Goal: Navigation & Orientation: Understand site structure

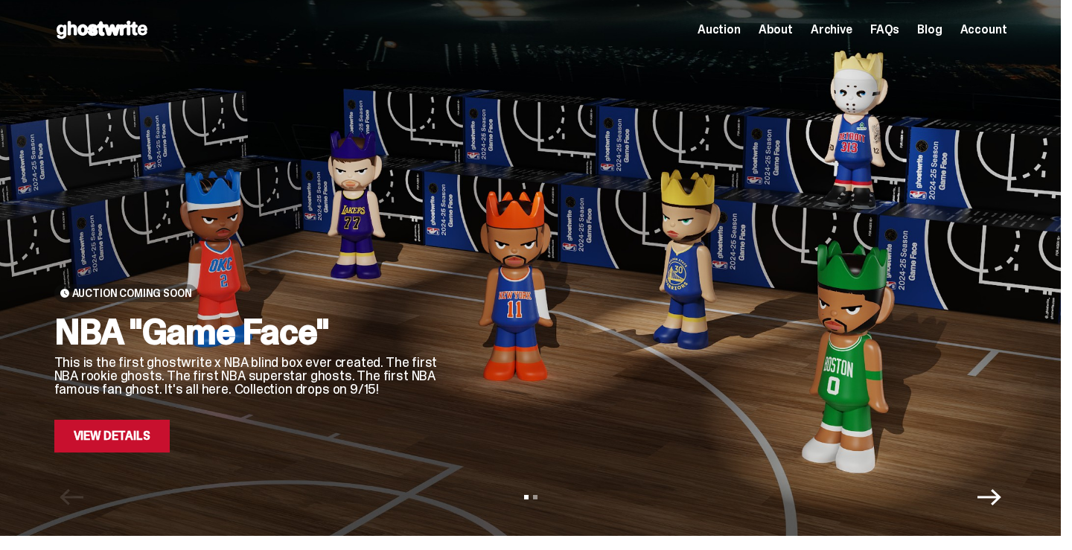
click at [726, 33] on span "Auction" at bounding box center [719, 30] width 43 height 12
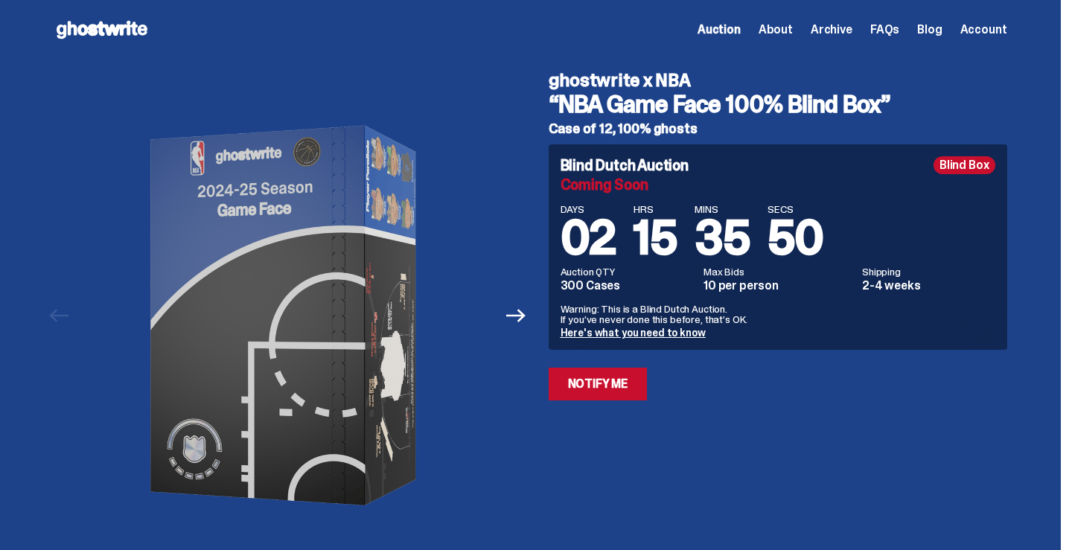
click at [840, 32] on span "Archive" at bounding box center [832, 30] width 42 height 12
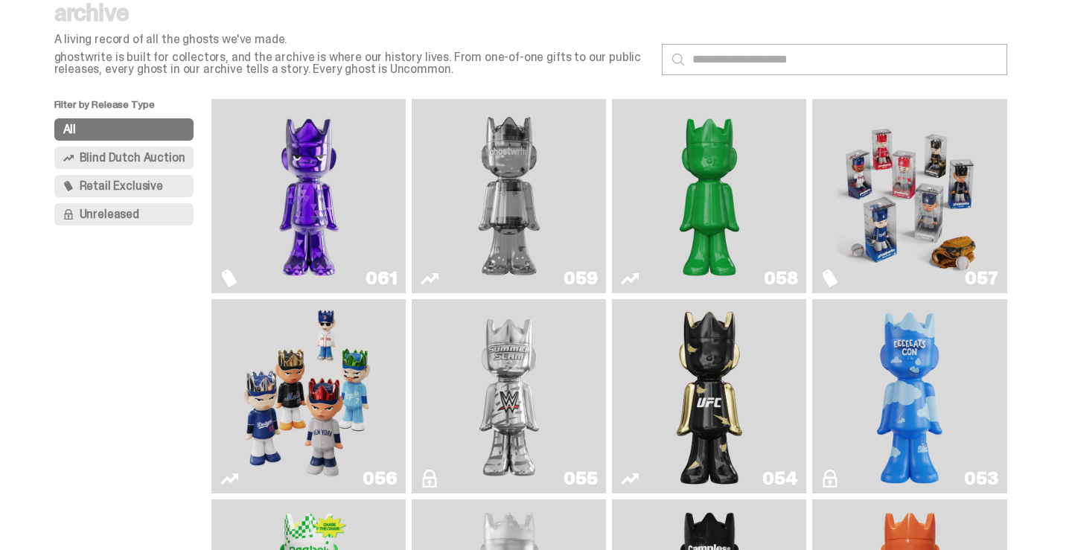
scroll to position [61, 0]
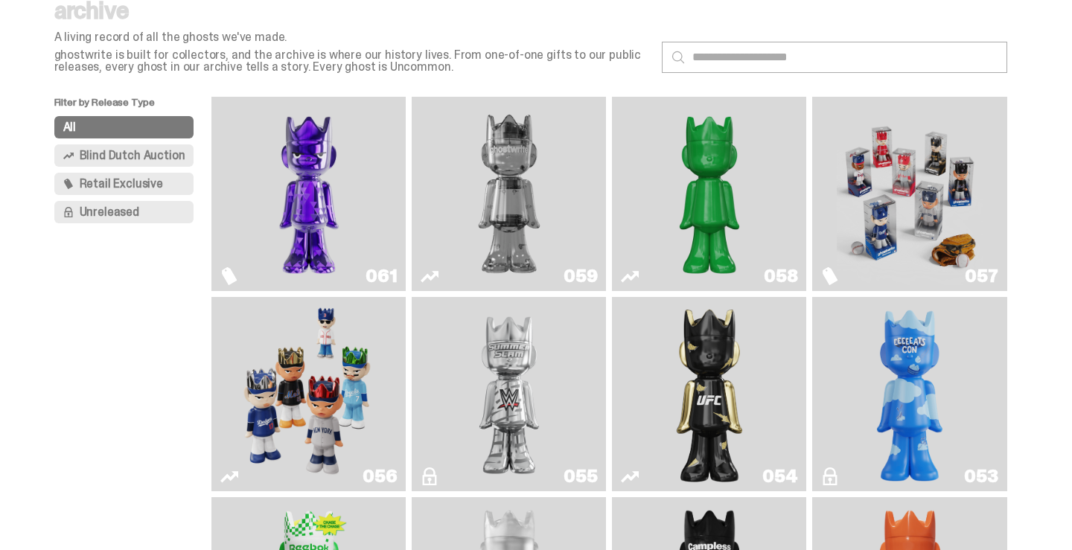
click at [284, 433] on img "Game Face (2025)" at bounding box center [309, 394] width 146 height 182
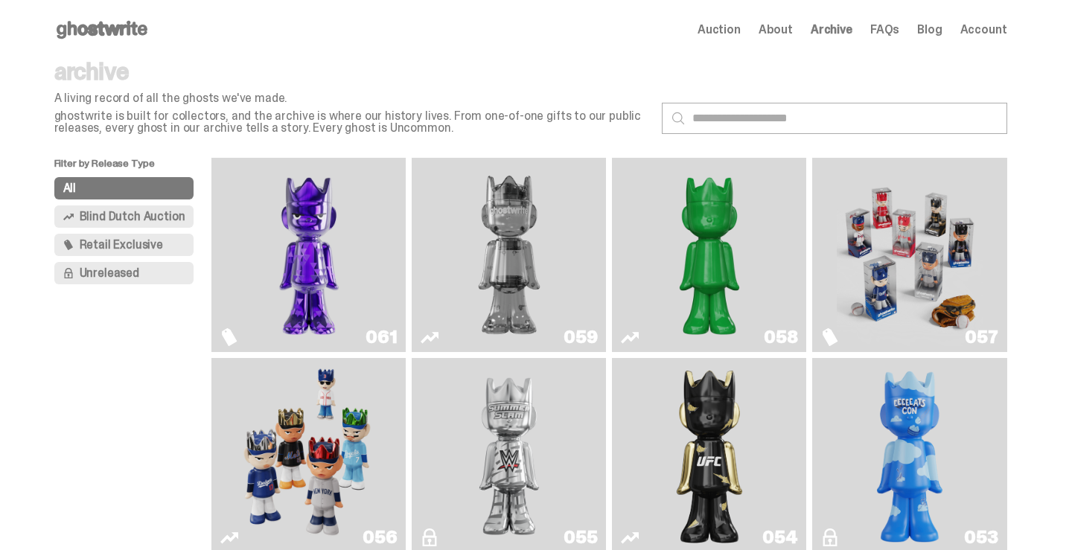
click at [836, 34] on span "Archive" at bounding box center [832, 30] width 42 height 12
click at [303, 240] on img "Fantasy" at bounding box center [309, 255] width 146 height 182
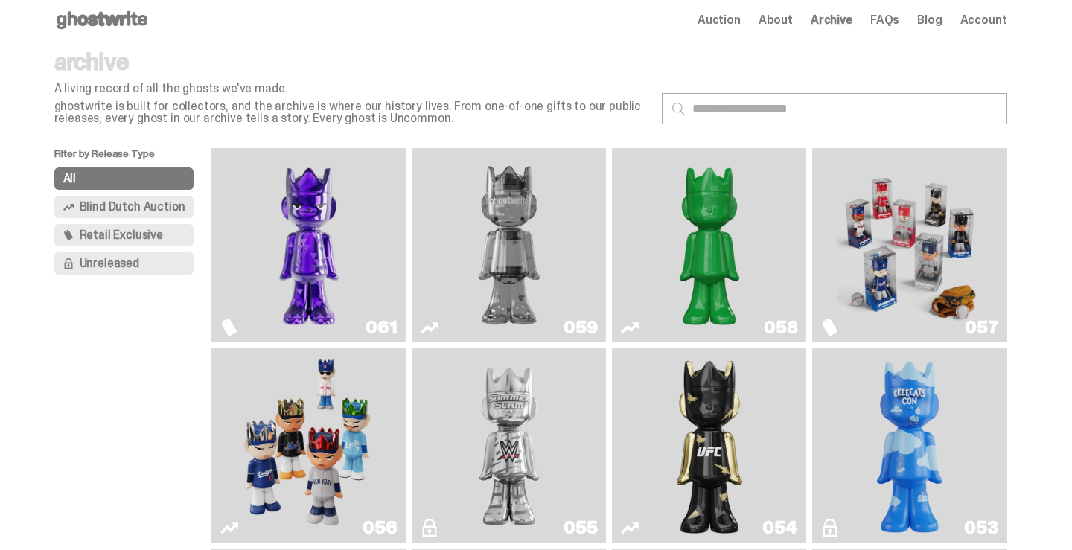
scroll to position [10, 0]
click at [158, 237] on span "Retail Exclusive" at bounding box center [121, 235] width 83 height 12
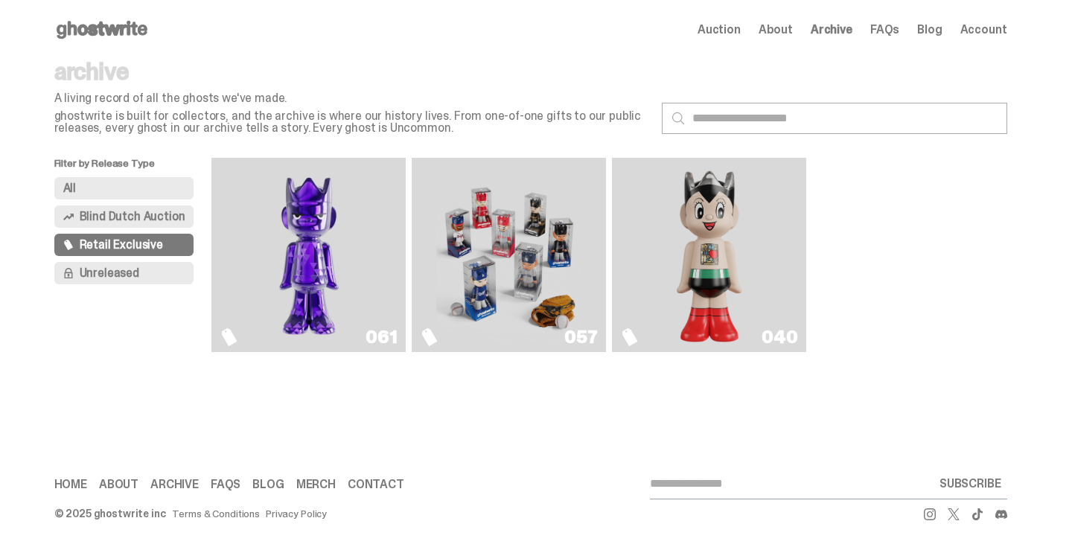
click at [507, 271] on img "Game Face (2025)" at bounding box center [509, 255] width 146 height 182
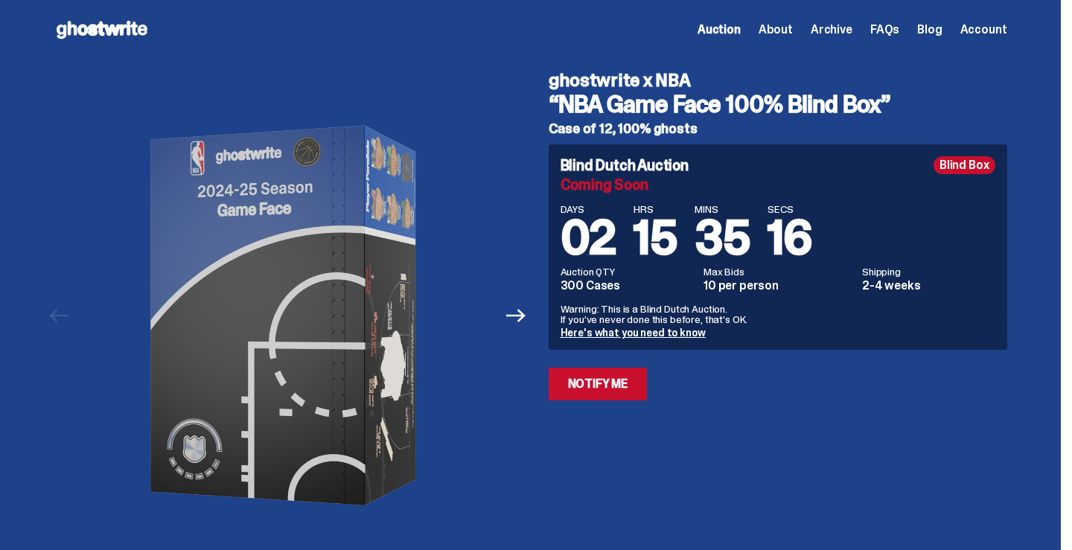
click at [838, 25] on span "Archive" at bounding box center [832, 30] width 42 height 12
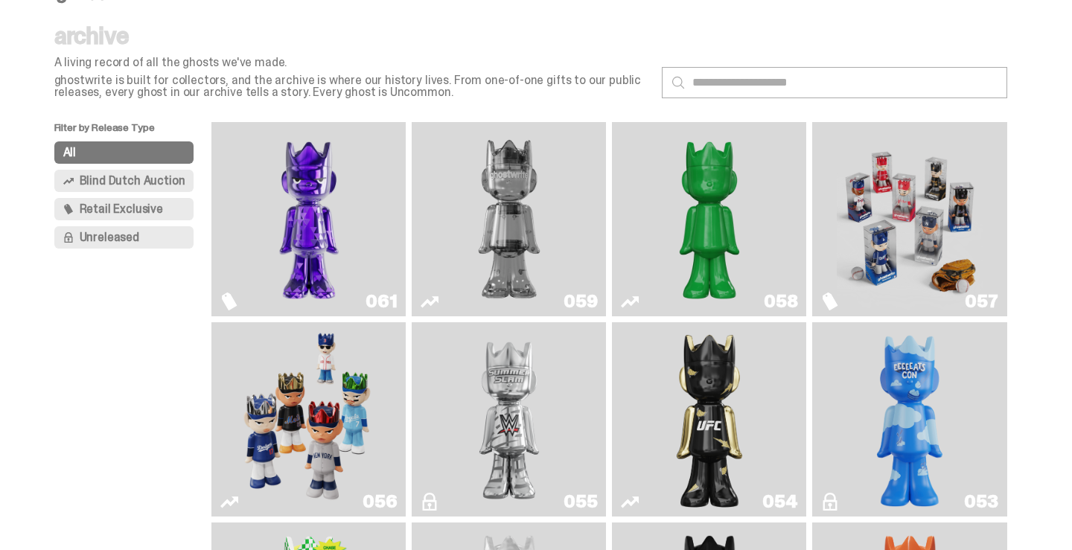
scroll to position [37, 0]
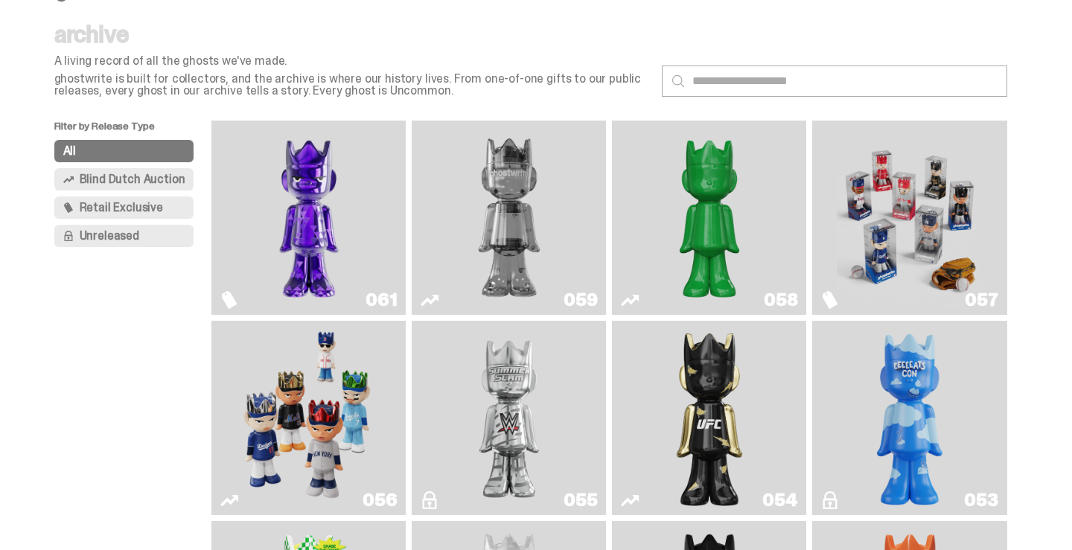
click at [119, 212] on span "Retail Exclusive" at bounding box center [121, 208] width 83 height 12
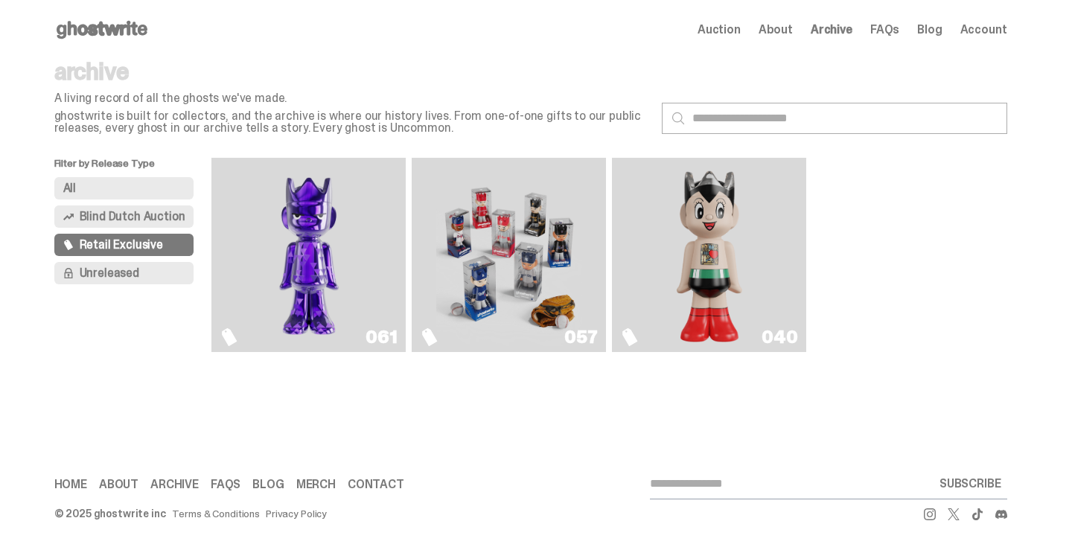
click at [103, 269] on span "Unreleased" at bounding box center [110, 273] width 60 height 12
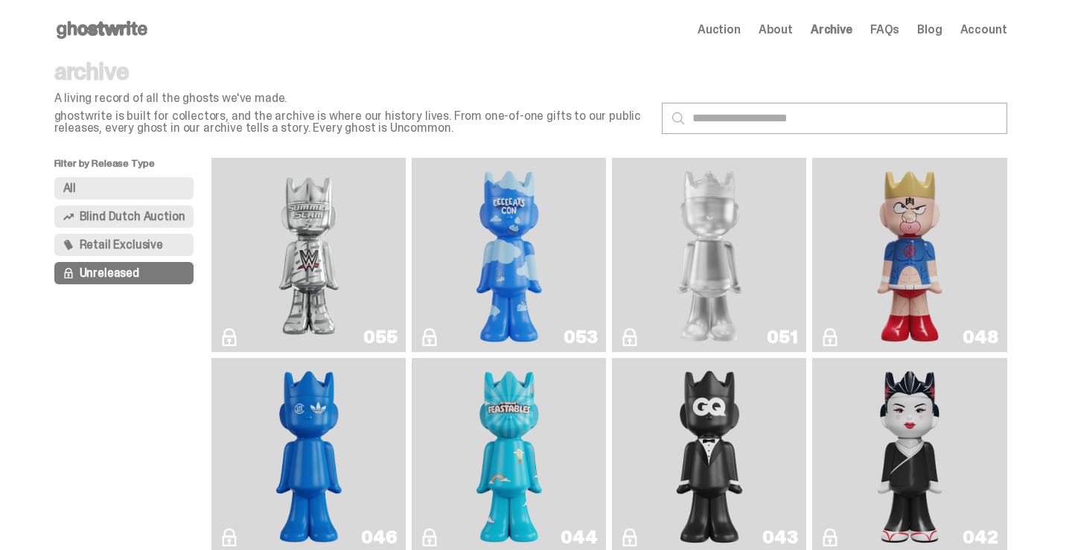
click at [138, 211] on span "Blind Dutch Auction" at bounding box center [133, 217] width 106 height 12
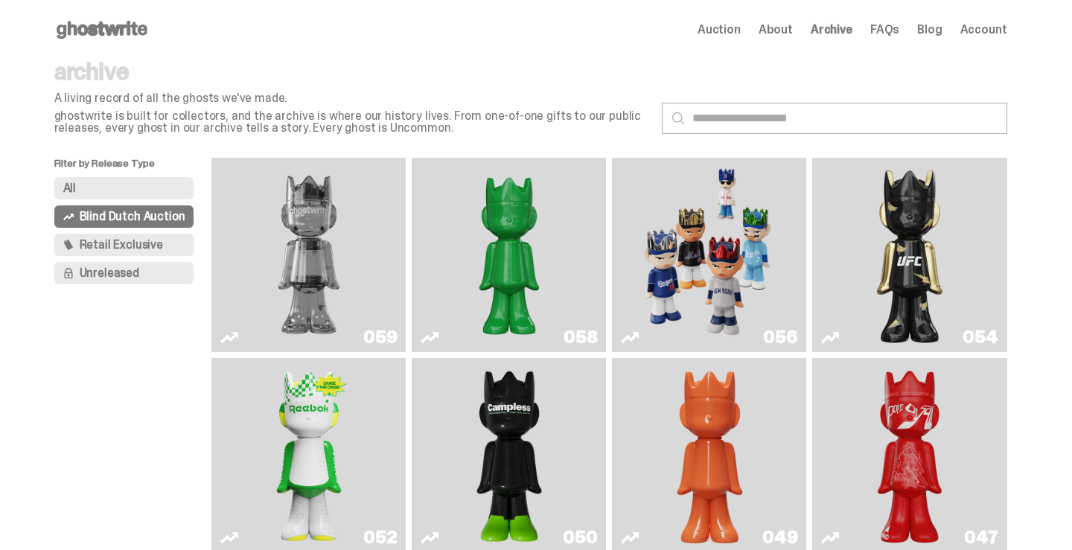
click at [124, 184] on button "All" at bounding box center [124, 188] width 140 height 22
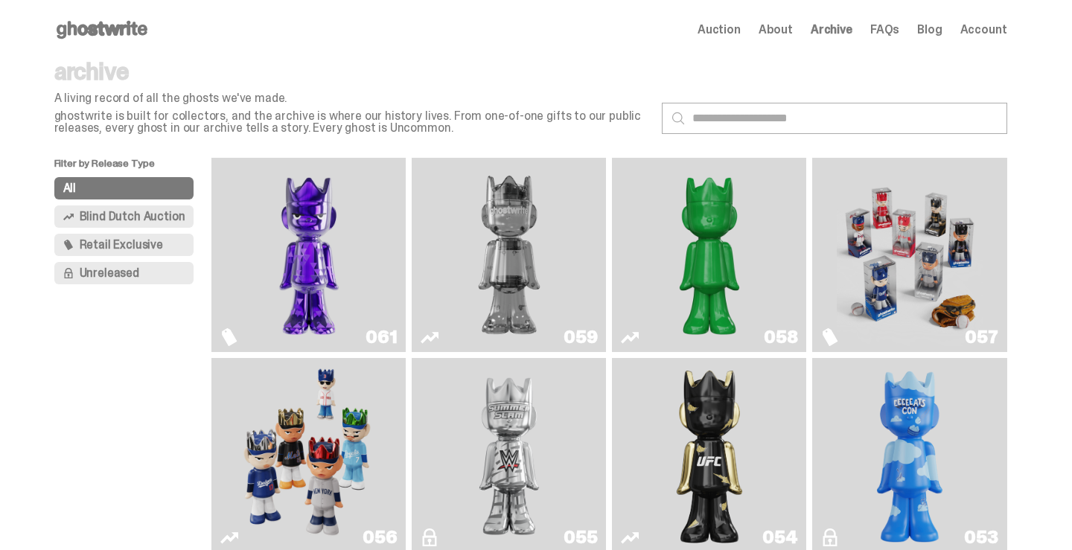
click at [771, 27] on div "Auction About Archive FAQs Blog Account" at bounding box center [853, 30] width 310 height 18
click at [780, 28] on span "About" at bounding box center [776, 30] width 34 height 12
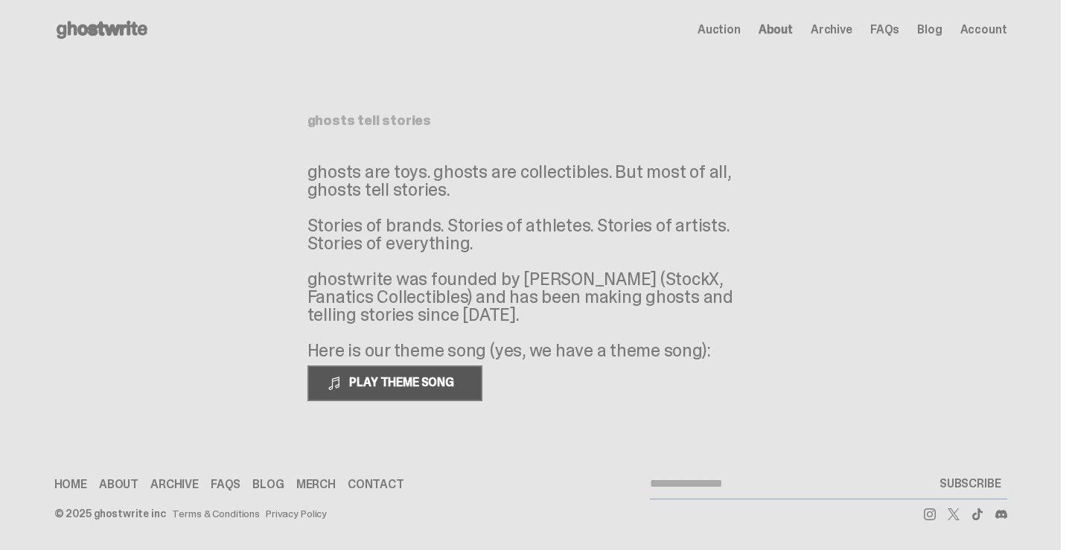
click at [394, 376] on span "PLAY THEME SONG" at bounding box center [403, 382] width 120 height 16
click at [392, 386] on span "PAUSE THEME SONG" at bounding box center [402, 382] width 118 height 16
